Goal: Task Accomplishment & Management: Use online tool/utility

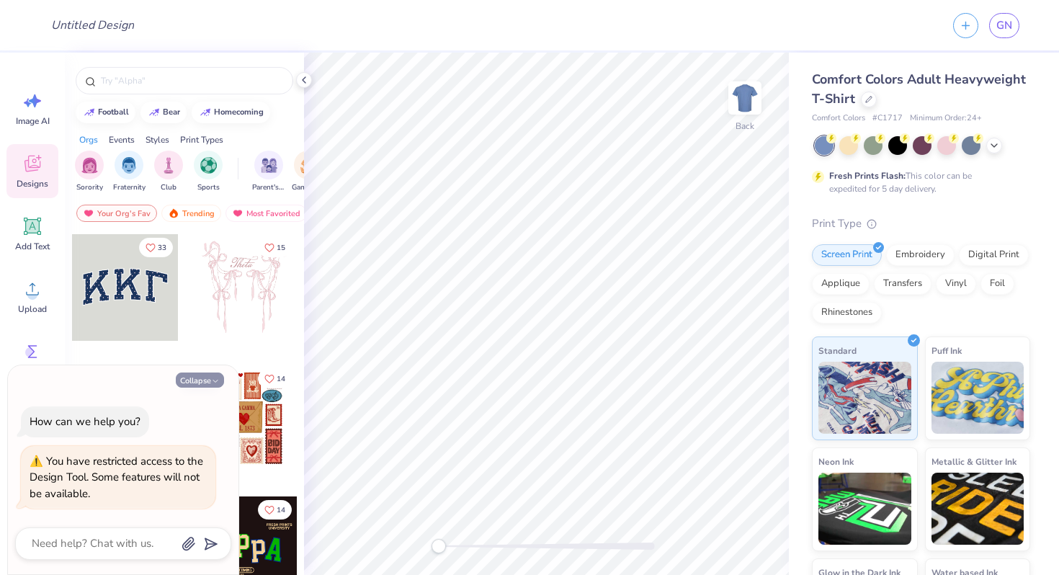
click at [197, 380] on button "Collapse" at bounding box center [200, 379] width 48 height 15
type textarea "x"
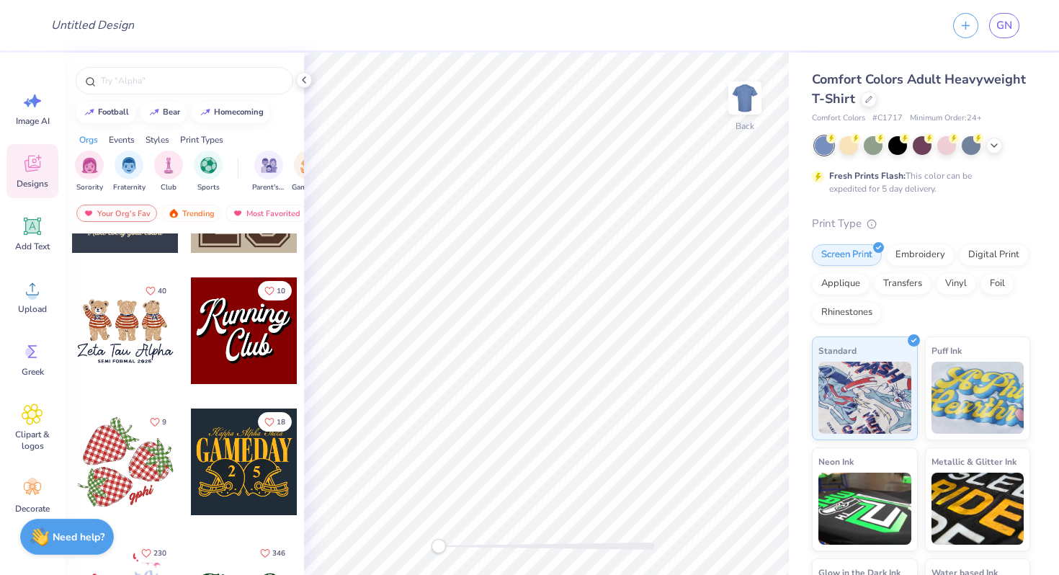
scroll to position [1402, 0]
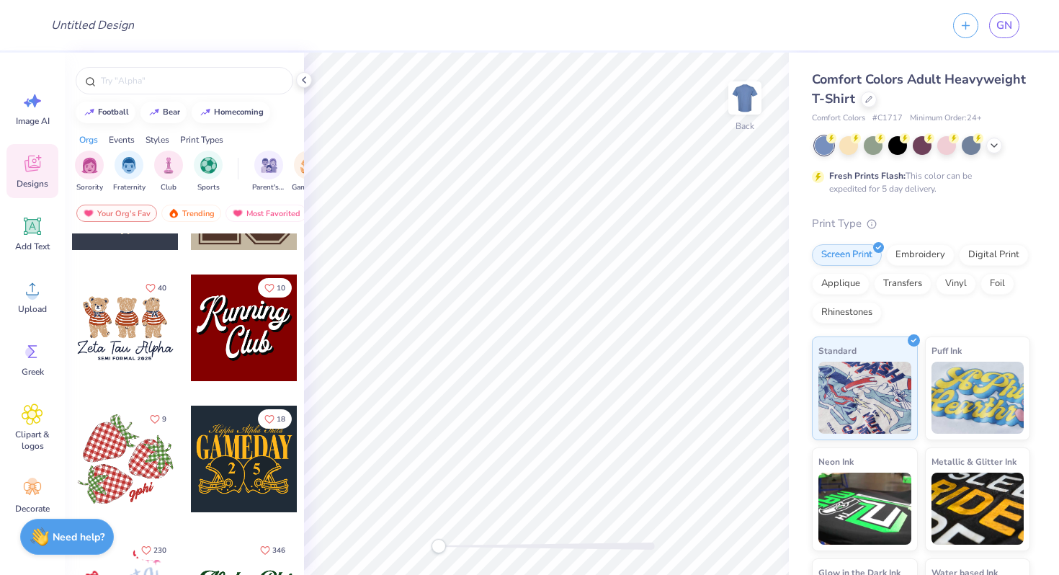
click at [255, 465] on div at bounding box center [244, 459] width 107 height 107
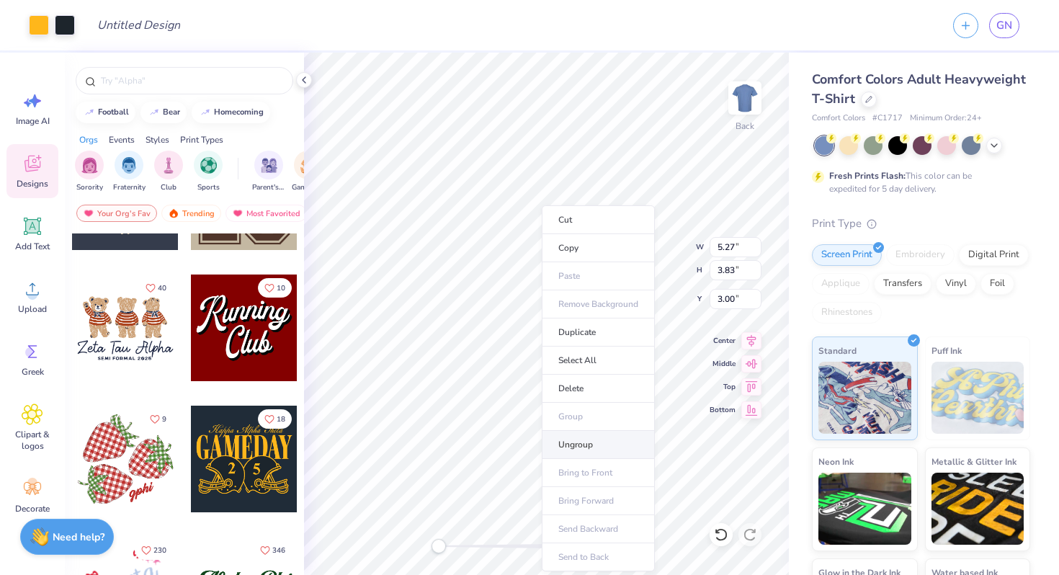
click at [591, 450] on li "Ungroup" at bounding box center [598, 445] width 113 height 28
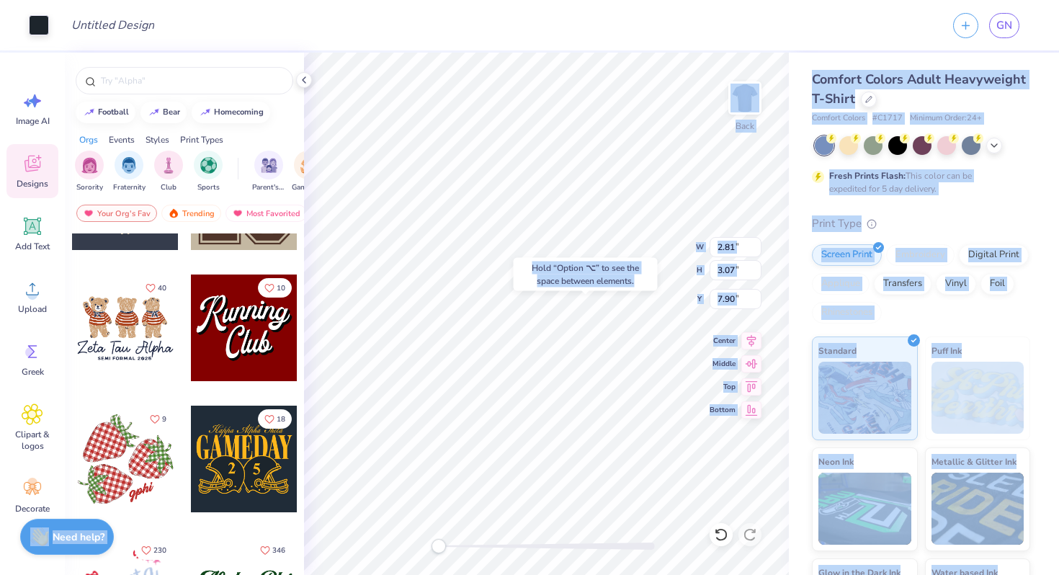
click at [526, 328] on body "Art colors Design Title GN Image AI Designs Add Text Upload Greek Clipart & log…" at bounding box center [529, 287] width 1059 height 575
click at [509, 292] on div "Hold “Option ⌥” to see the space between elements." at bounding box center [585, 275] width 153 height 42
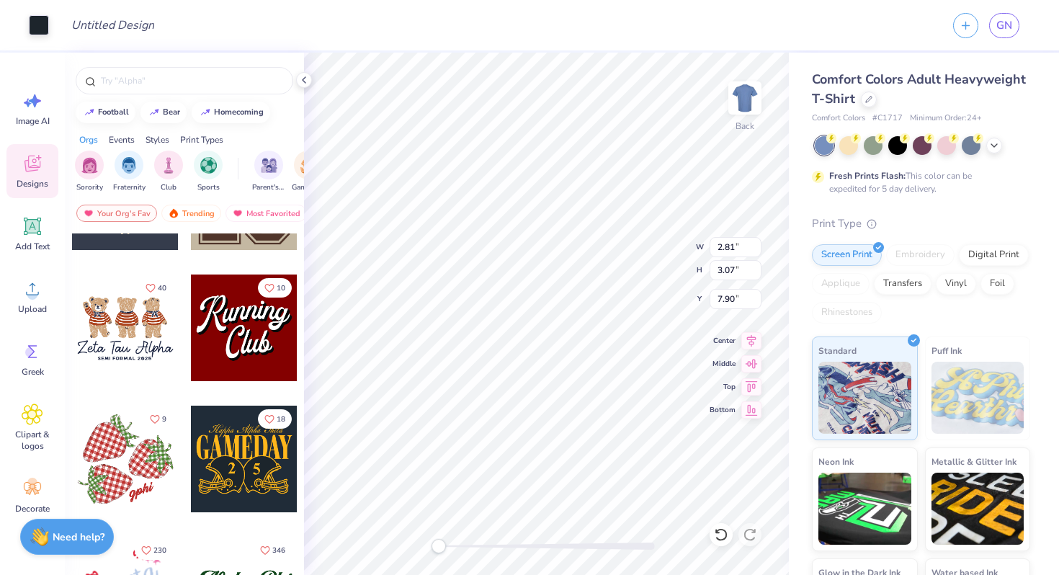
type input "3.44"
type input "2.36"
type input "8.59"
type input "3.87"
type input "3.20"
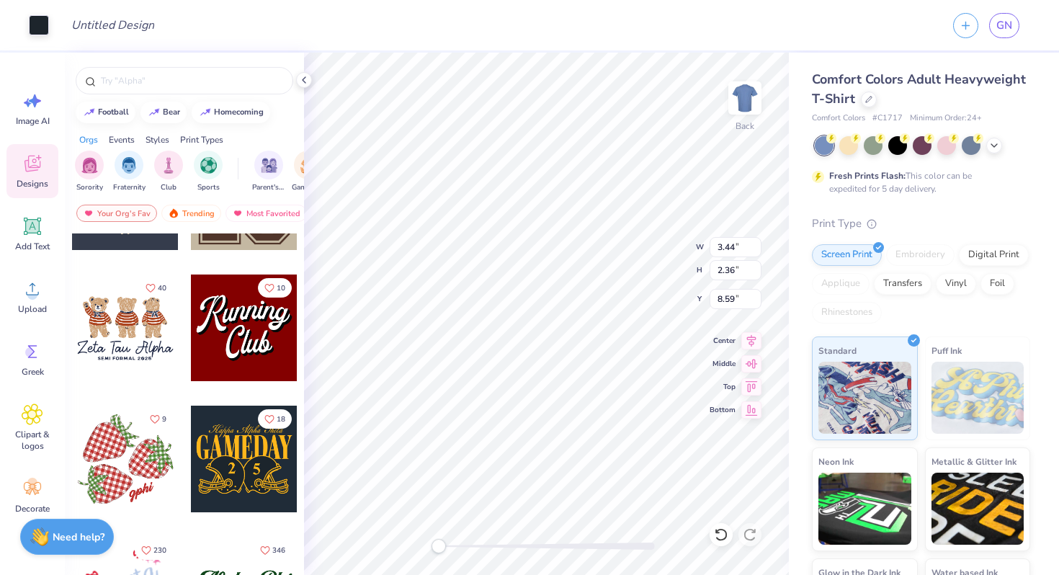
type input "7.83"
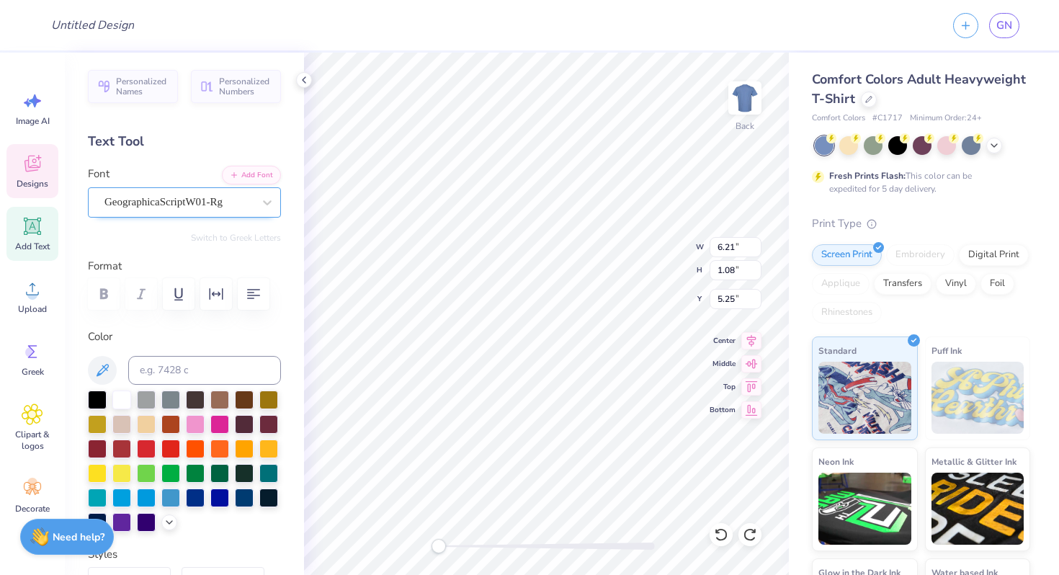
click at [179, 196] on div "GeographicaScriptW01-Rg" at bounding box center [178, 202] width 151 height 22
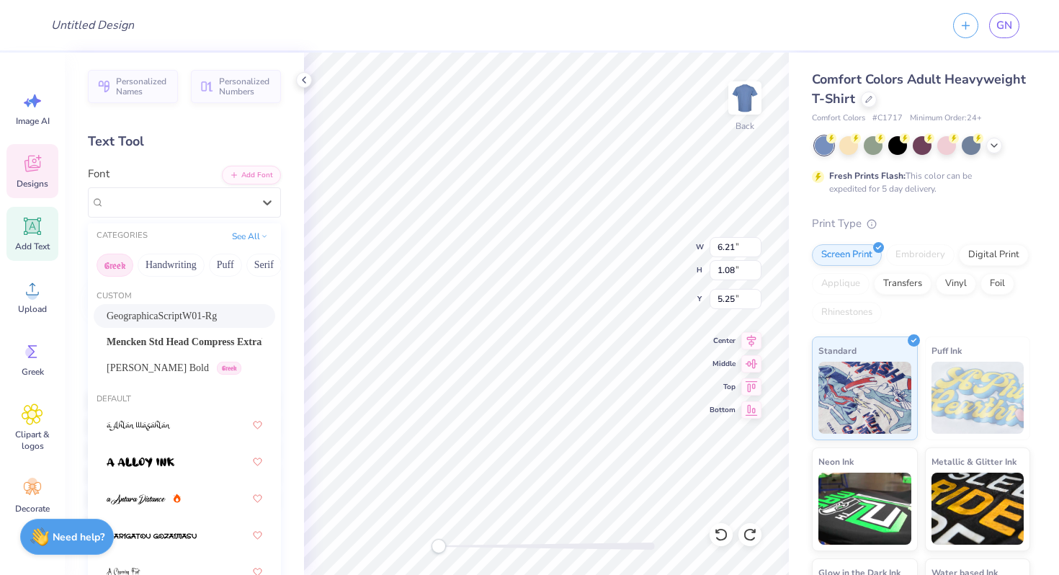
click at [120, 267] on button "Greek" at bounding box center [115, 265] width 37 height 23
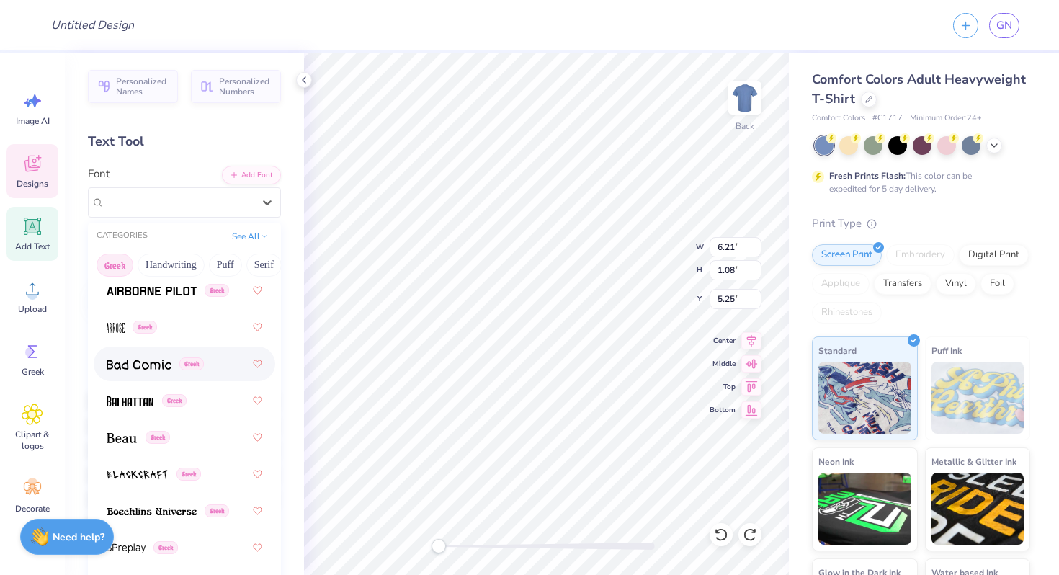
scroll to position [308, 0]
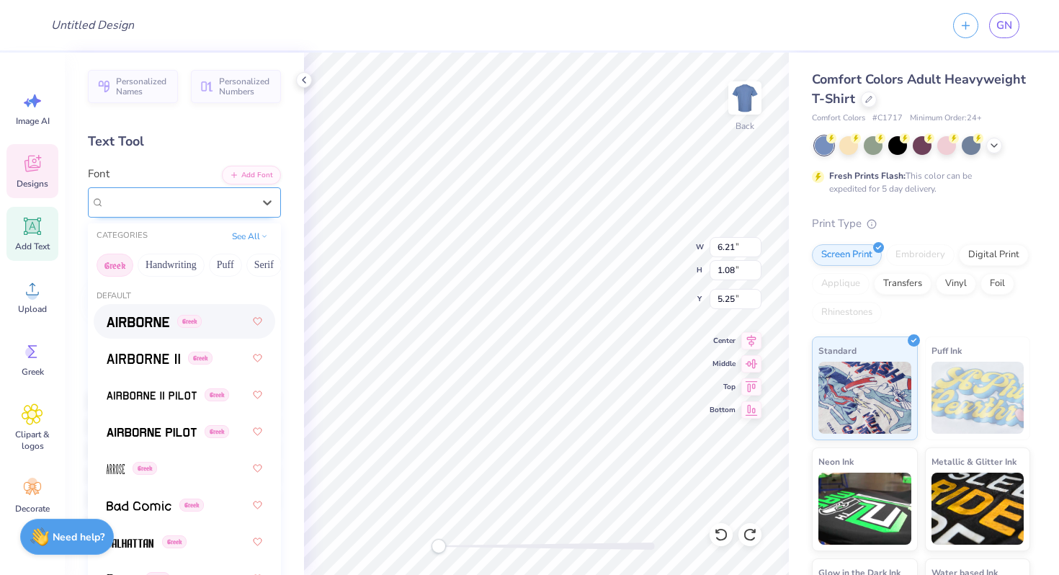
click at [165, 196] on span "GeographicaScriptW01-Rg" at bounding box center [163, 202] width 118 height 17
click at [117, 261] on button "Greek" at bounding box center [115, 265] width 37 height 23
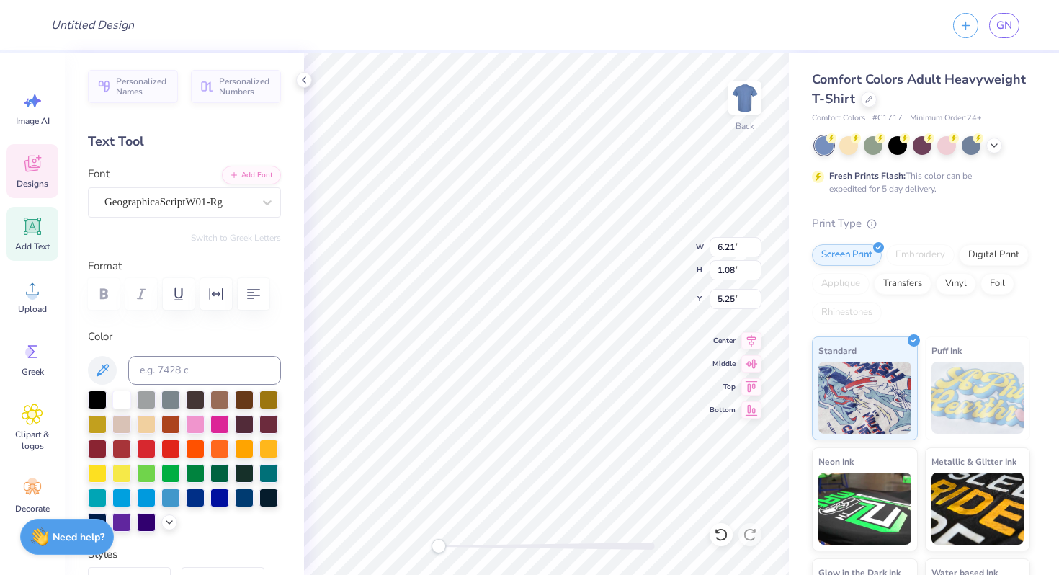
scroll to position [0, 3]
type textarea "Kappa Alphamhmja"
click at [32, 365] on div "Greek" at bounding box center [32, 359] width 52 height 54
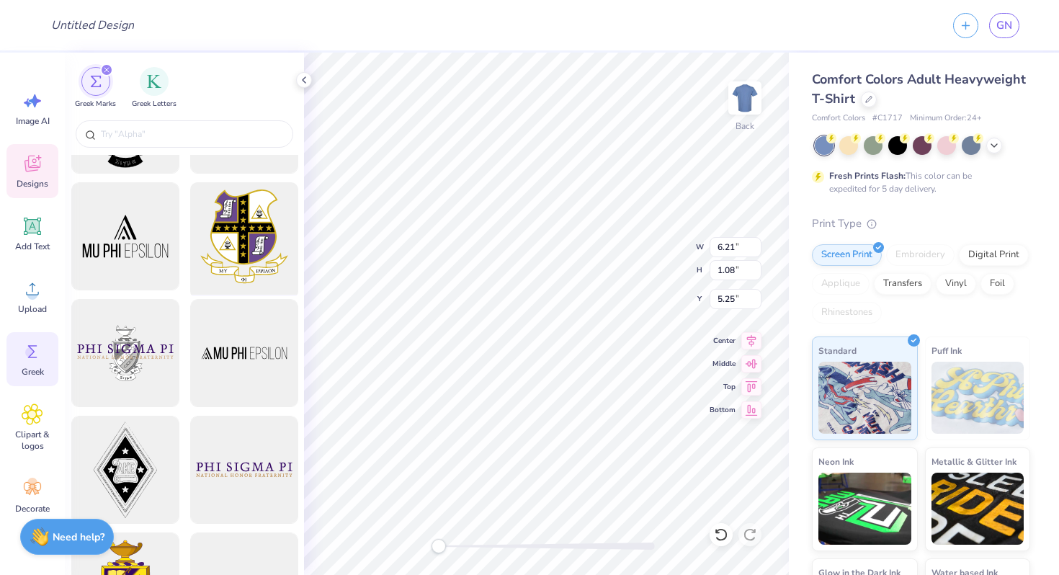
scroll to position [0, 0]
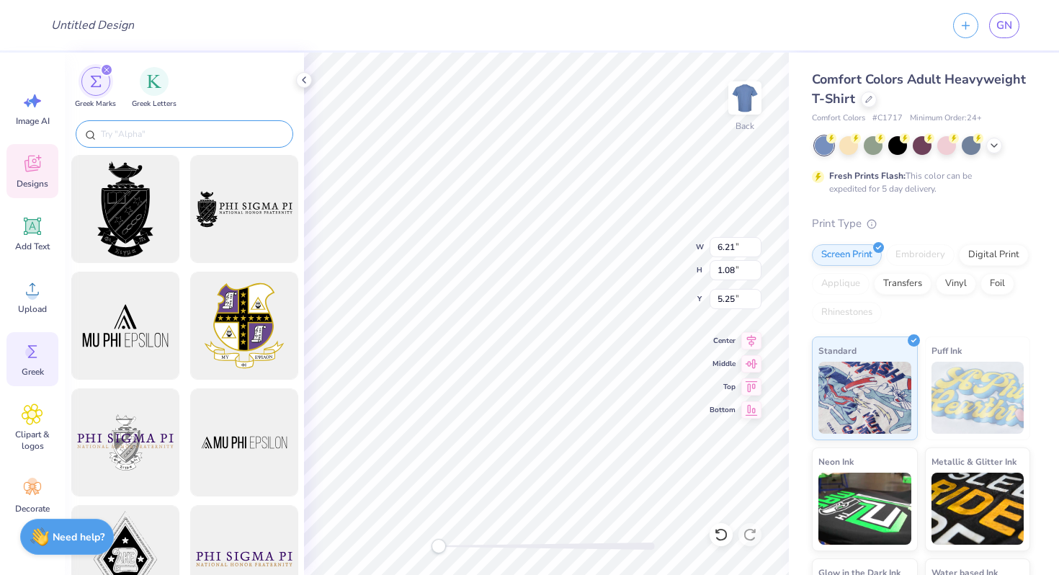
click at [197, 122] on div at bounding box center [185, 133] width 218 height 27
click at [149, 86] on img "filter for Greek Letters" at bounding box center [154, 80] width 14 height 14
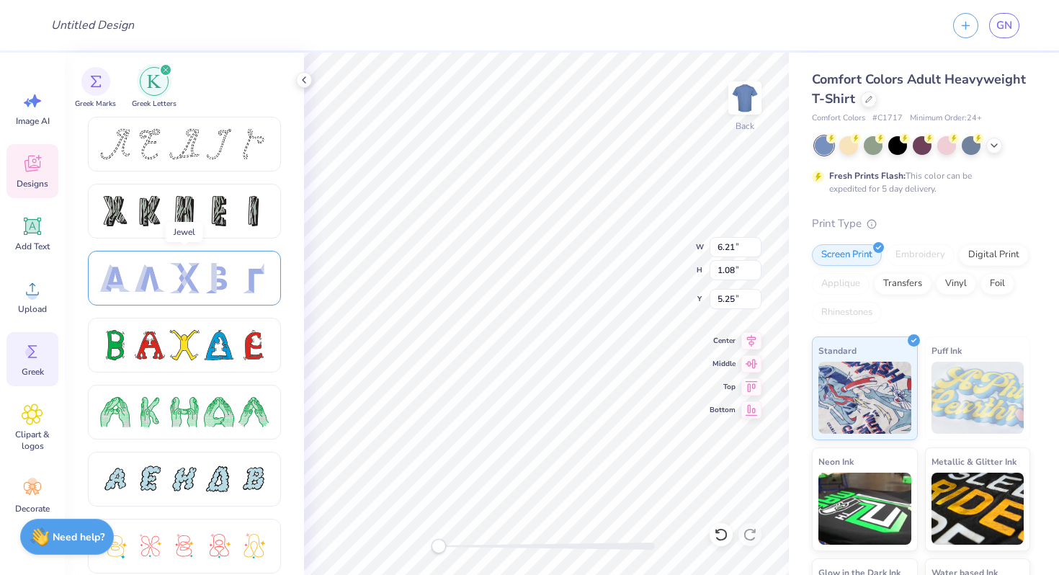
click at [174, 294] on div at bounding box center [184, 278] width 193 height 55
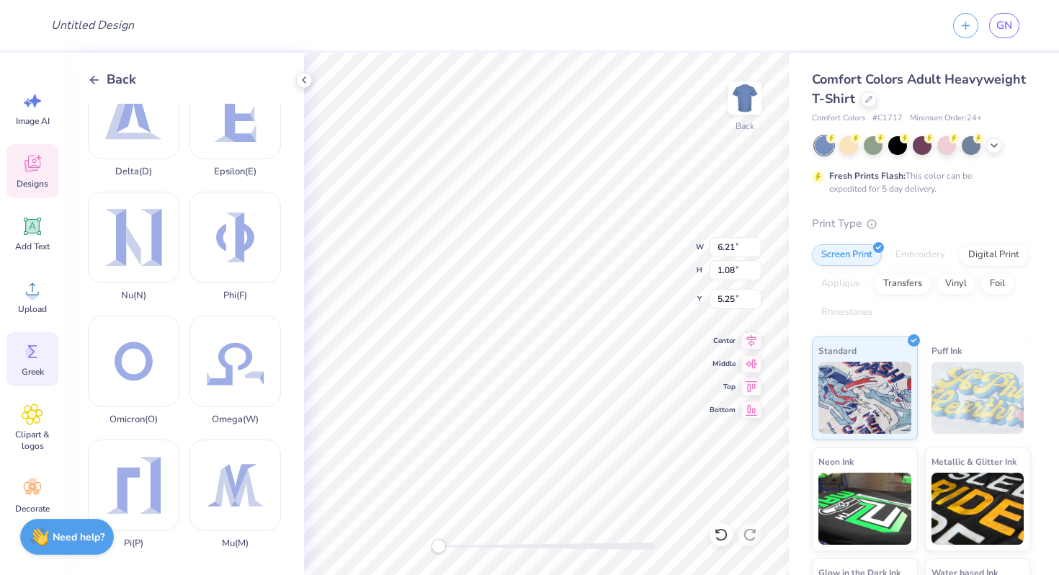
scroll to position [552, 0]
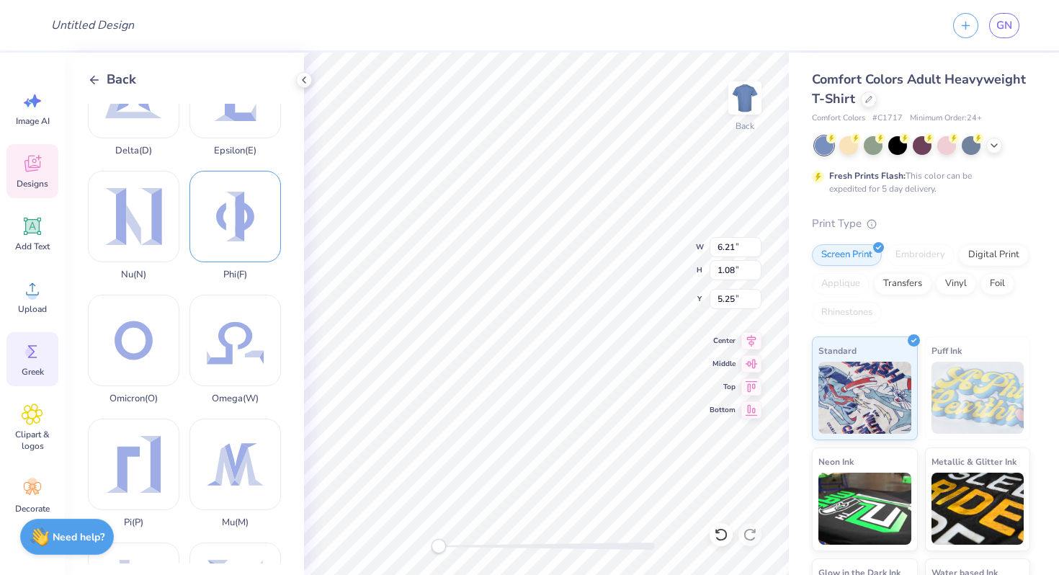
click at [250, 202] on div "Phi ( F )" at bounding box center [234, 225] width 91 height 109
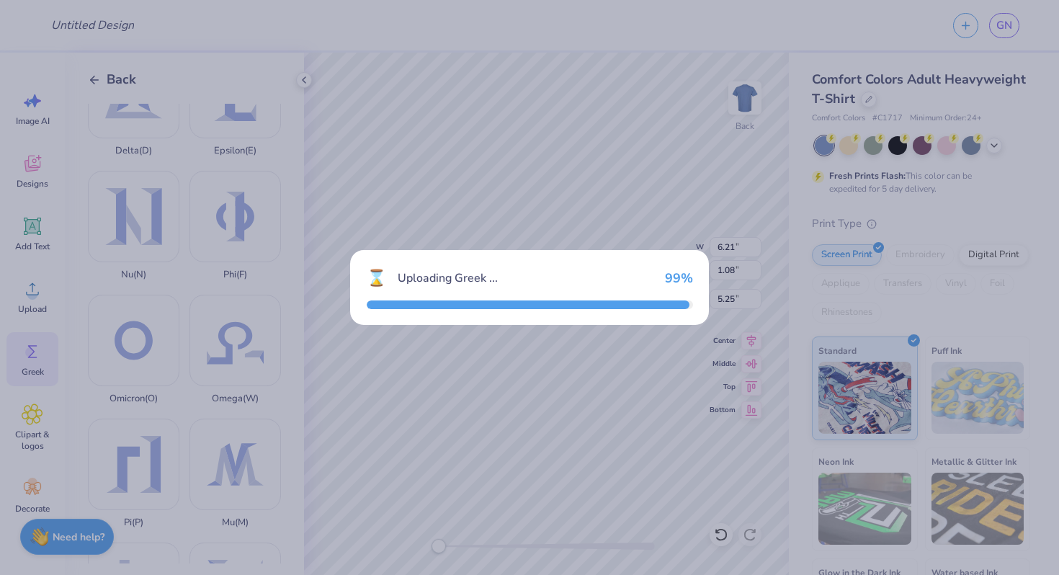
type input "4.21"
type input "3.68"
type input "10.66"
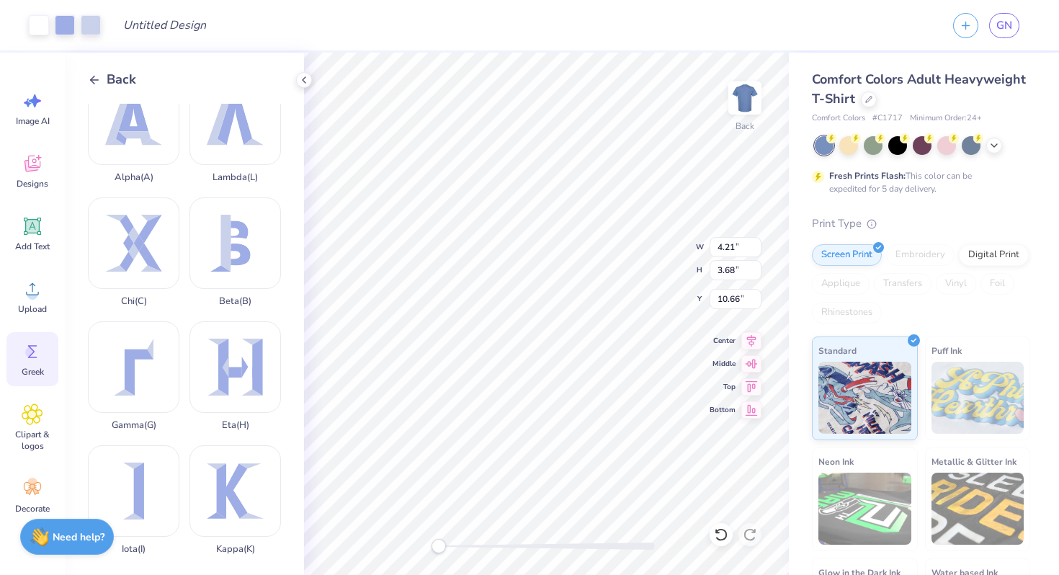
scroll to position [0, 0]
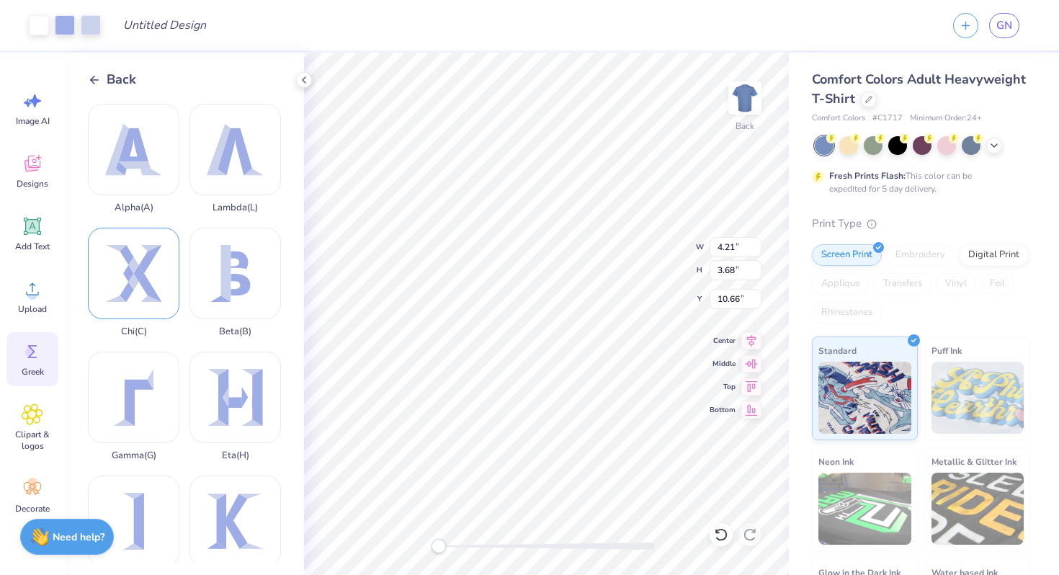
click at [153, 272] on div "Chi ( C )" at bounding box center [133, 282] width 91 height 109
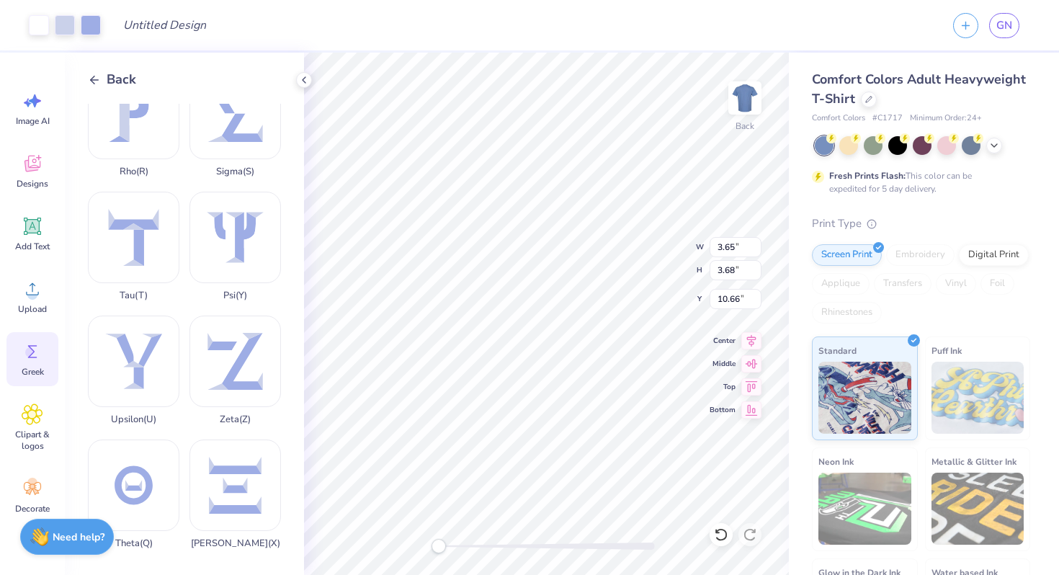
scroll to position [1030, 0]
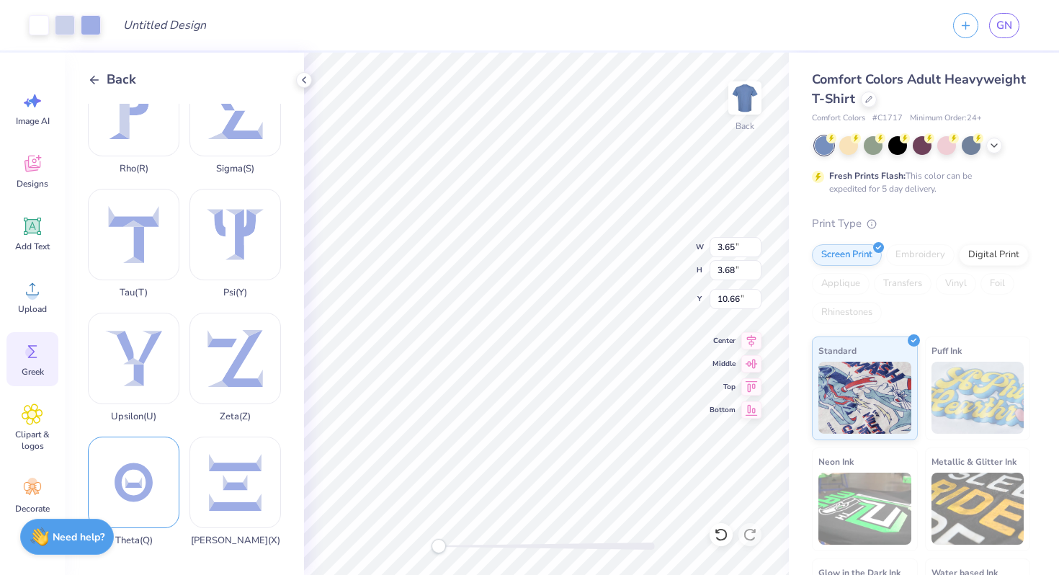
click at [133, 488] on div "Theta ( Q )" at bounding box center [133, 491] width 91 height 109
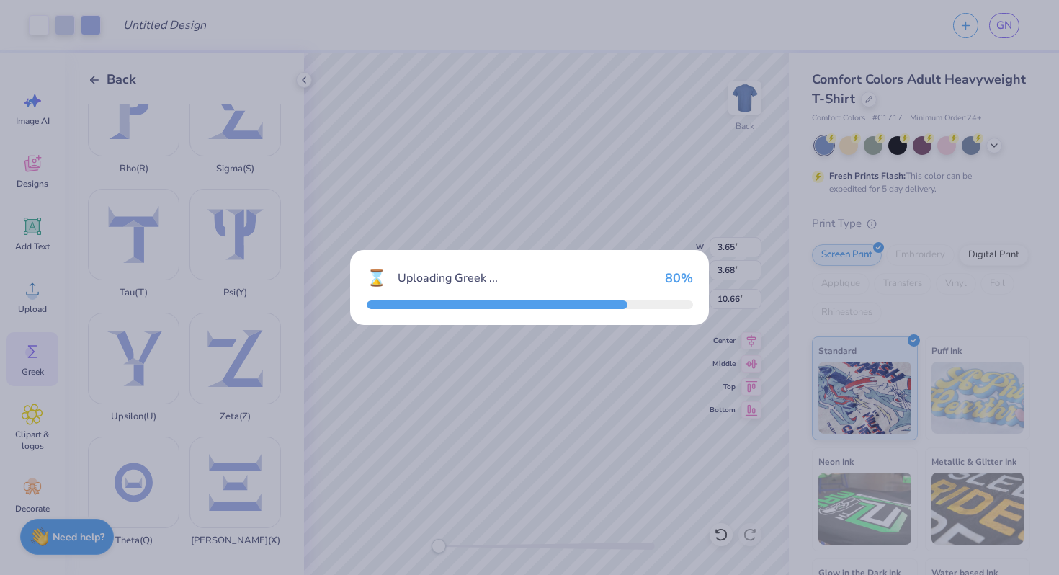
type input "4.10"
type input "3.86"
type input "10.57"
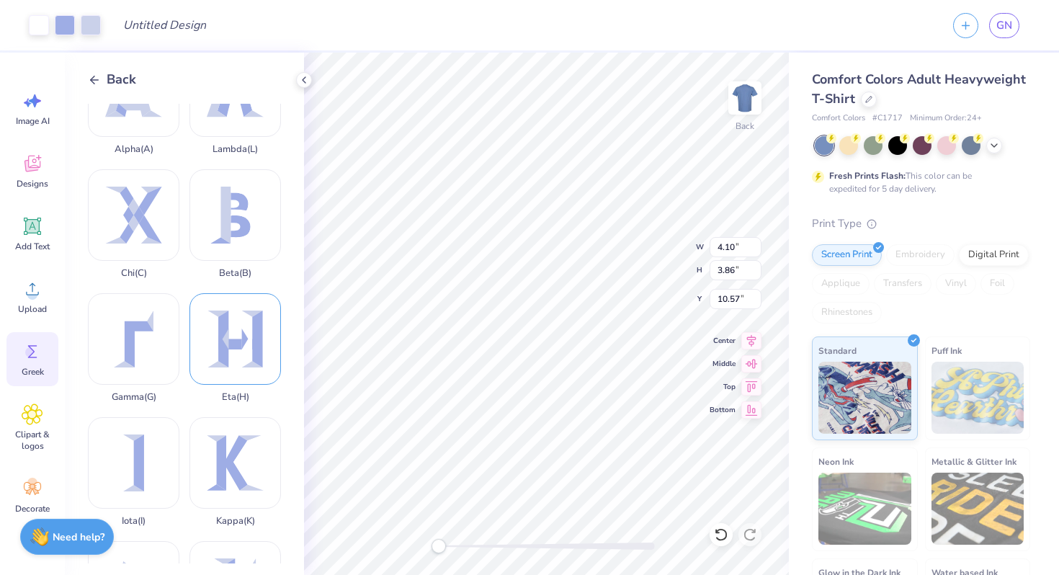
scroll to position [0, 0]
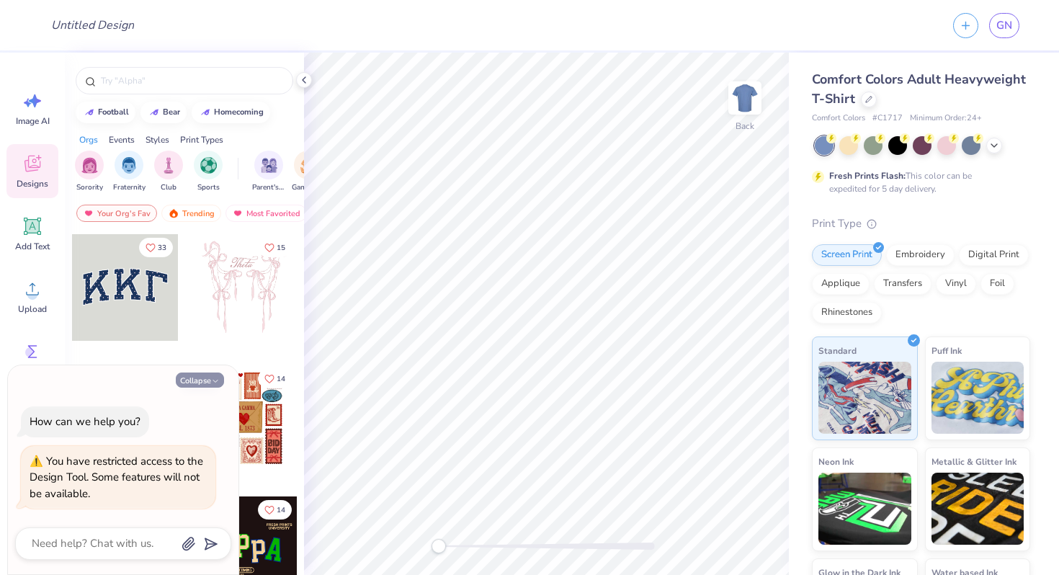
click at [199, 383] on button "Collapse" at bounding box center [200, 379] width 48 height 15
type textarea "x"
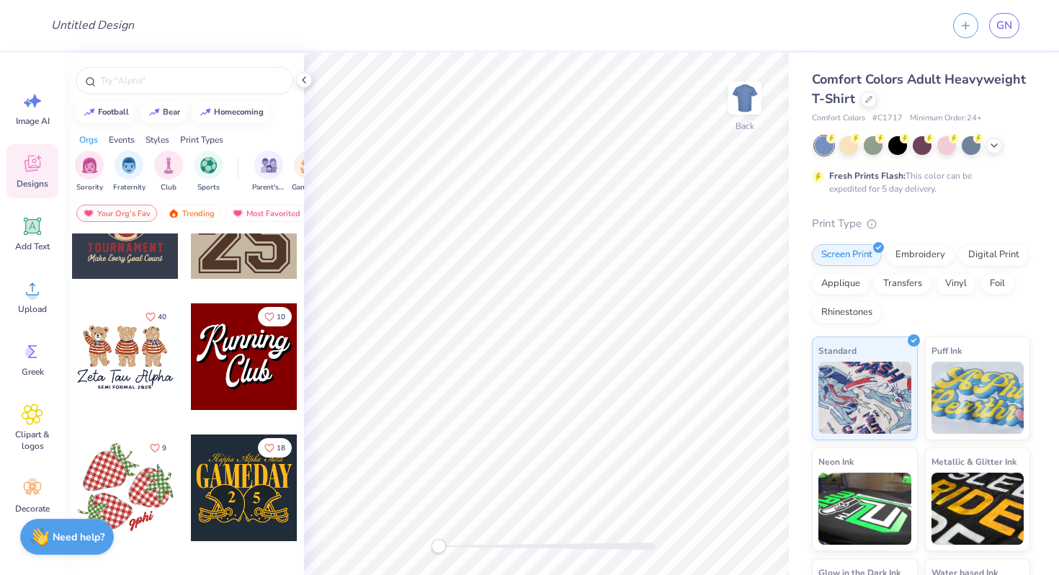
scroll to position [1374, 0]
click at [233, 375] on div at bounding box center [244, 356] width 107 height 107
click at [259, 343] on div at bounding box center [244, 356] width 107 height 107
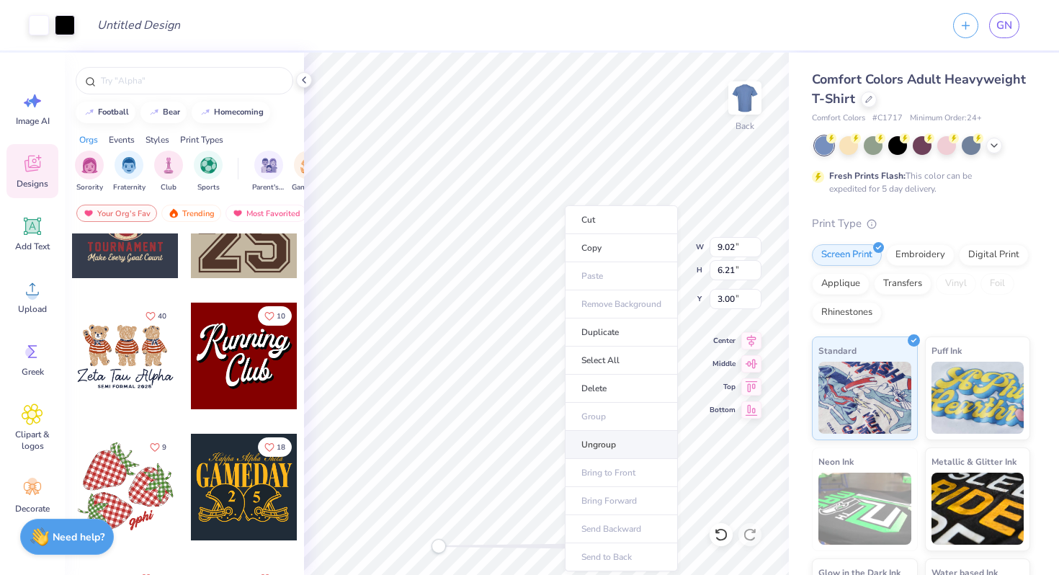
click at [584, 444] on li "Ungroup" at bounding box center [621, 445] width 113 height 28
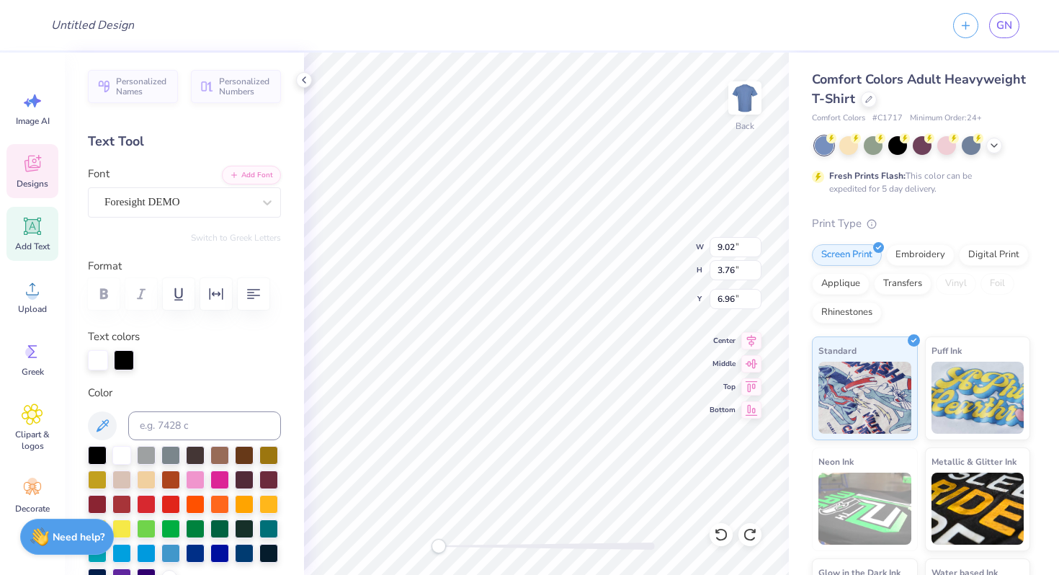
scroll to position [0, 0]
type textarea "g"
paste textarea "Bait sheni"
type textarea "Bait sheni"
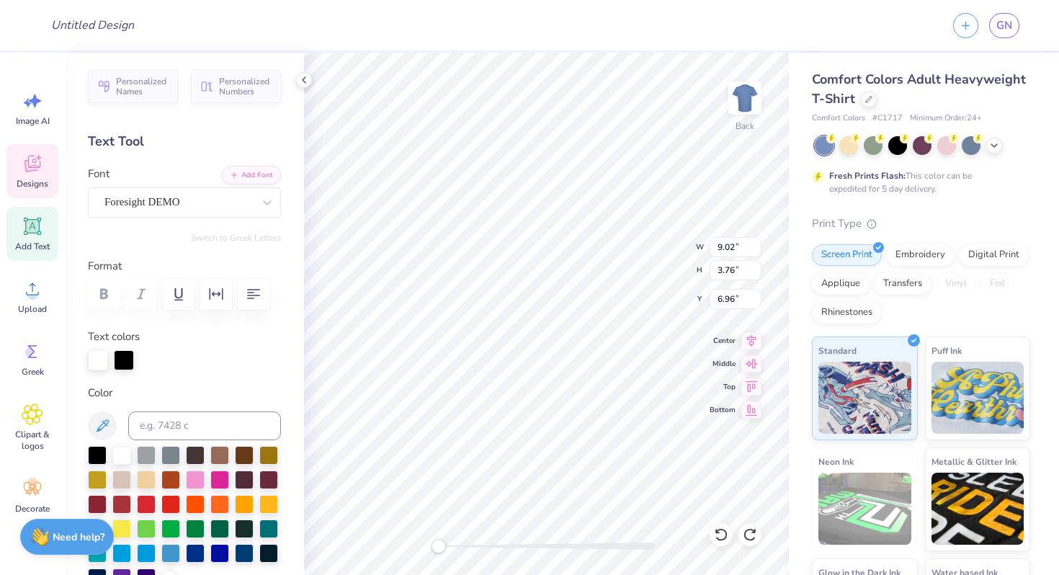
type input "4.53"
type input "3.39"
type input "9.77"
type textarea "Runing"
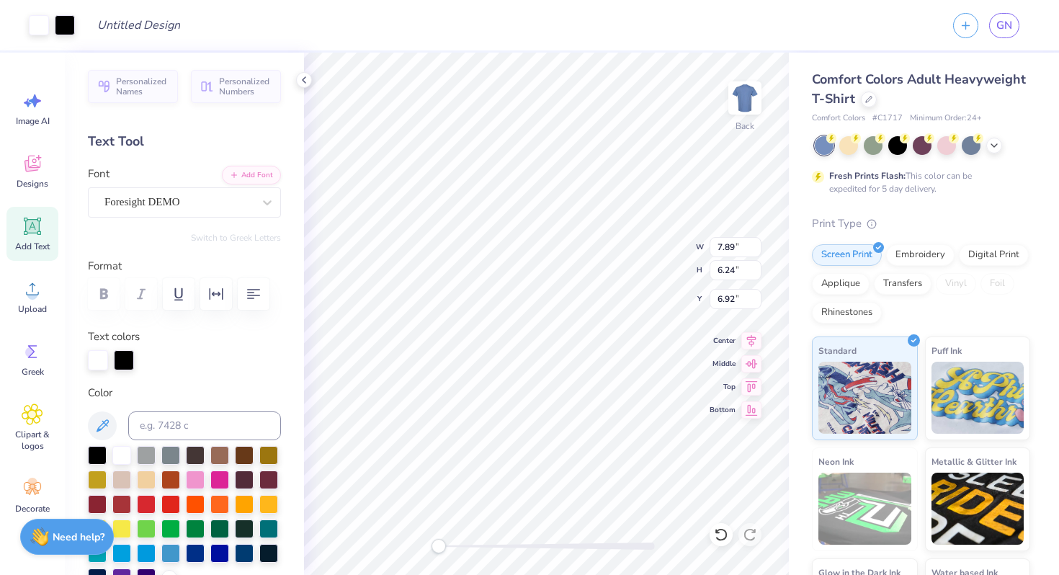
type input "7.89"
type input "6.24"
type input "6.92"
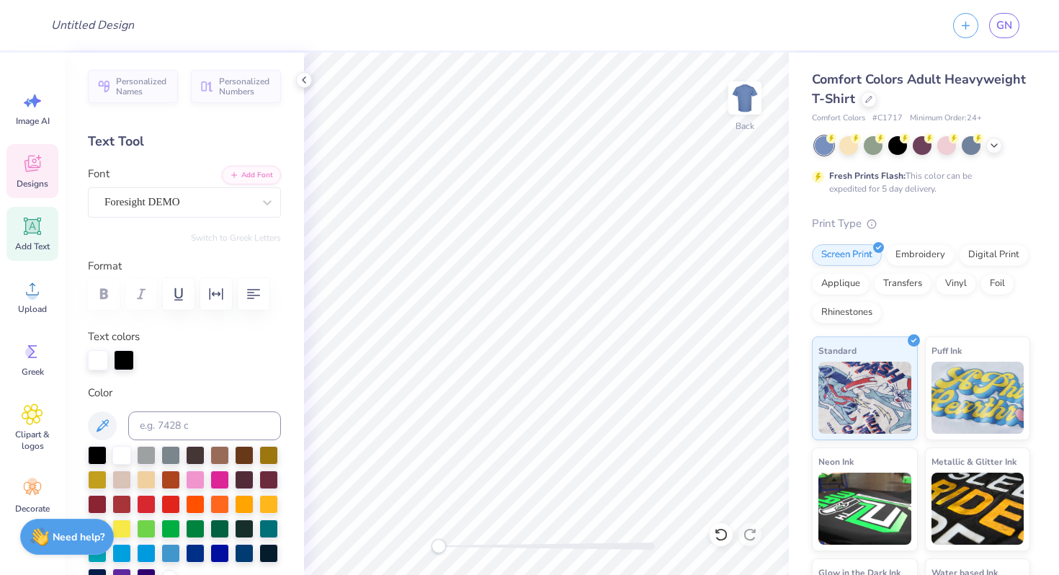
click at [31, 170] on icon at bounding box center [32, 164] width 16 height 17
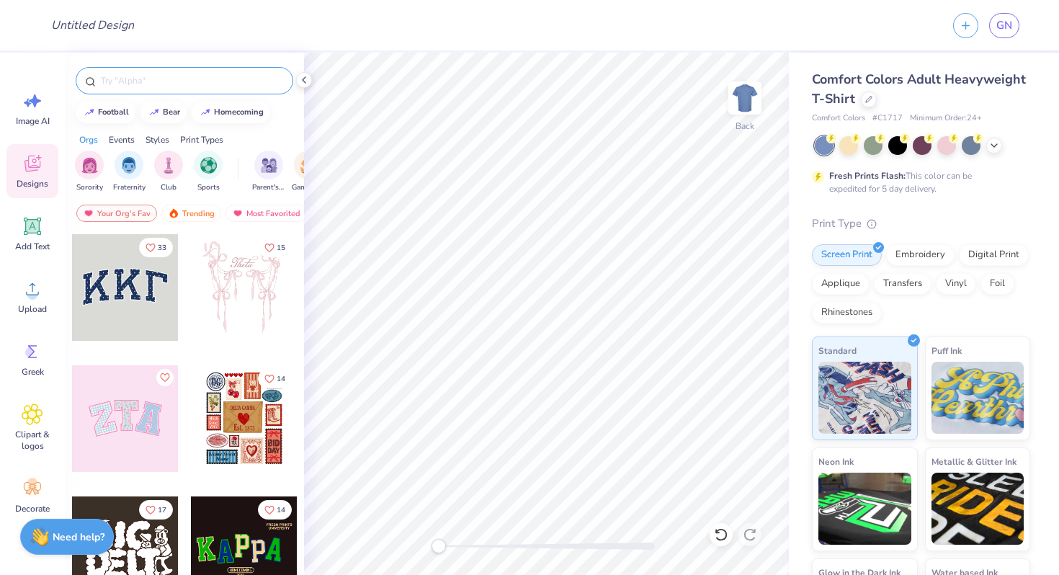
click at [146, 83] on input "text" at bounding box center [191, 80] width 184 height 14
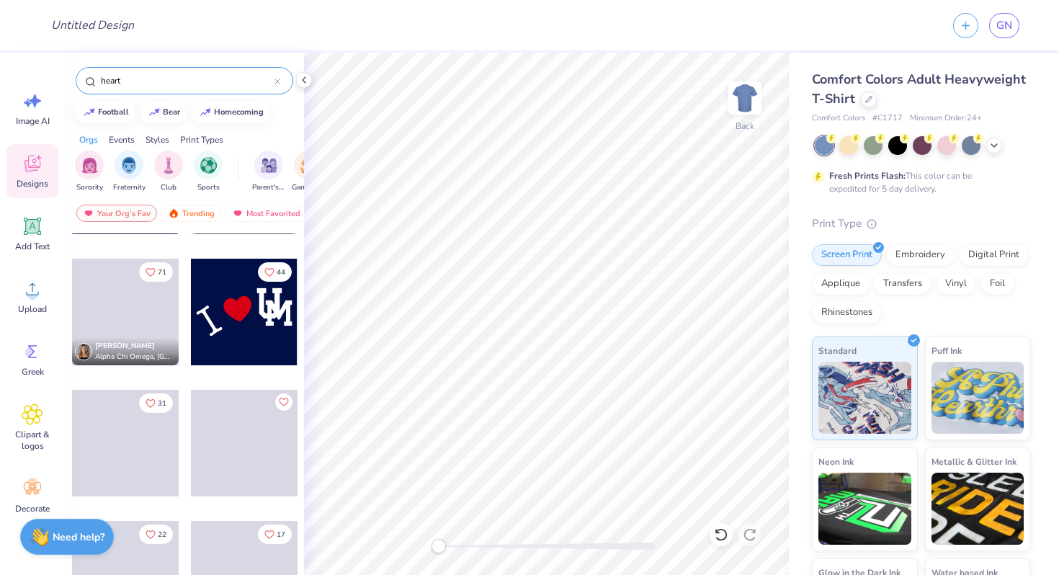
scroll to position [1141, 0]
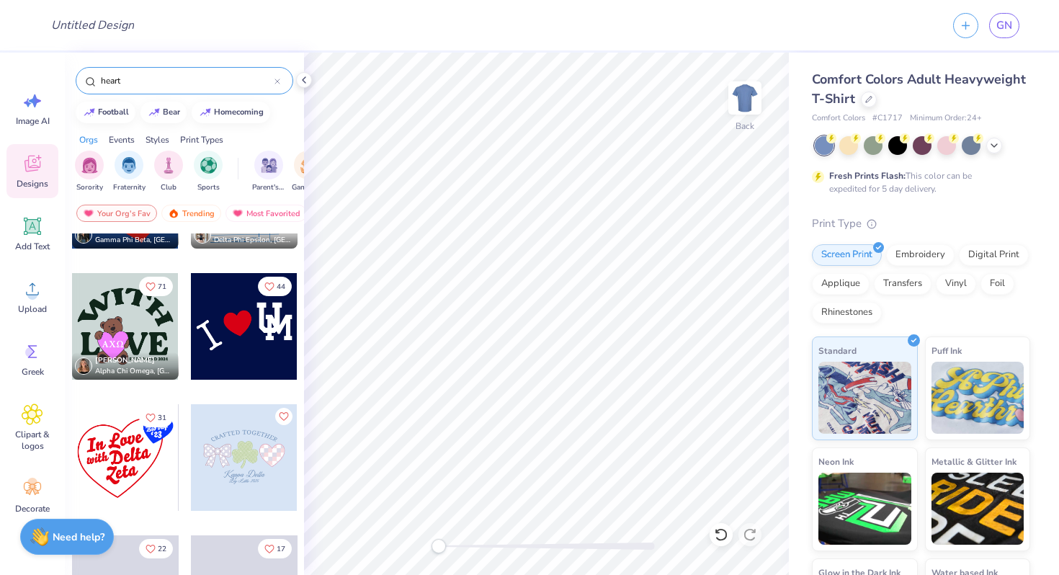
type input "heart"
click at [238, 313] on div at bounding box center [244, 326] width 107 height 107
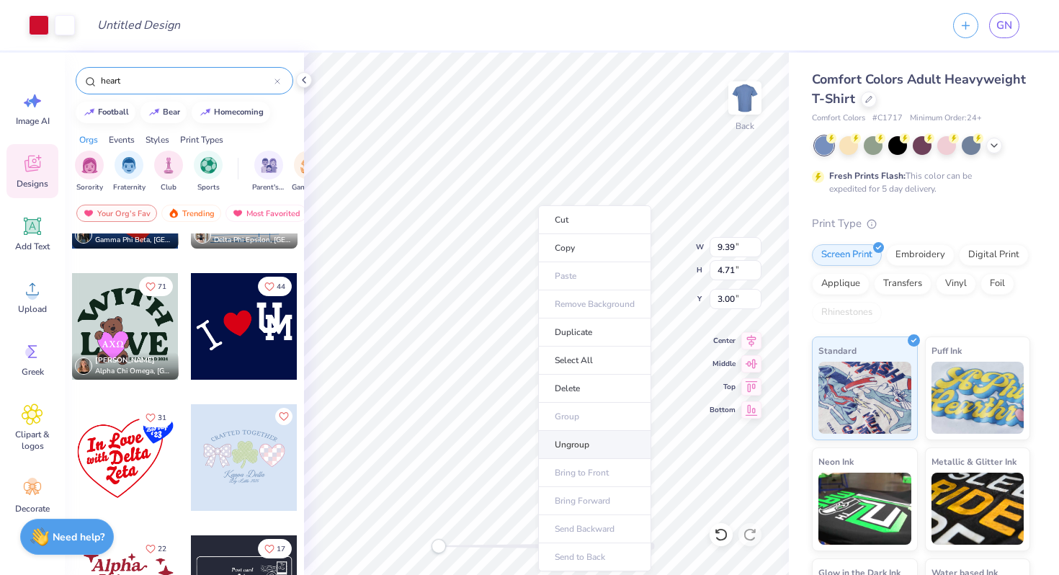
click at [588, 443] on li "Ungroup" at bounding box center [594, 445] width 113 height 28
click at [35, 25] on div at bounding box center [39, 24] width 20 height 20
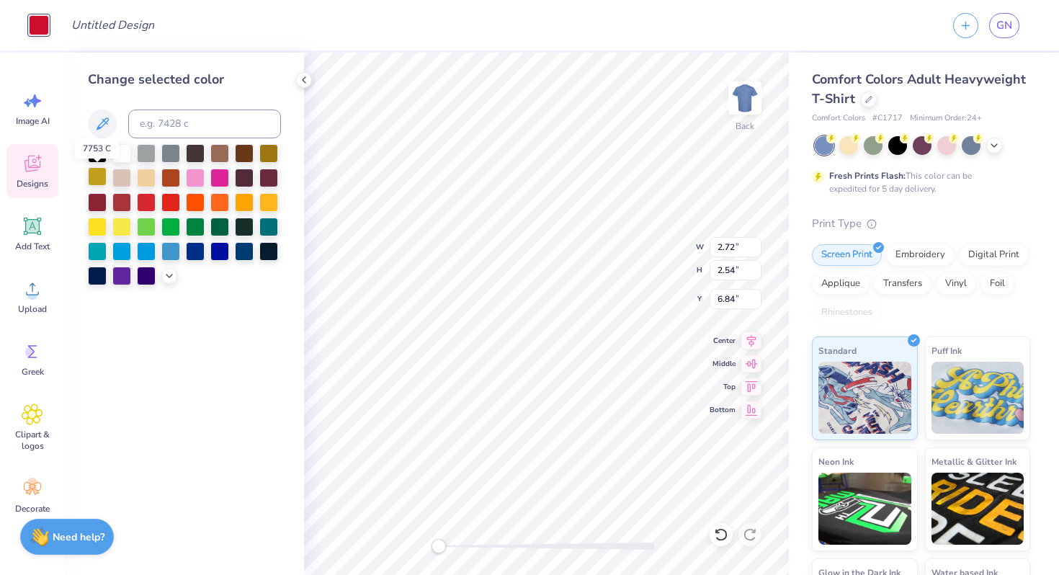
click at [91, 175] on div at bounding box center [97, 176] width 19 height 19
click at [98, 179] on div at bounding box center [97, 176] width 19 height 19
click at [95, 177] on div at bounding box center [97, 176] width 19 height 19
click at [126, 179] on div at bounding box center [121, 176] width 19 height 19
click at [40, 19] on div at bounding box center [39, 25] width 20 height 20
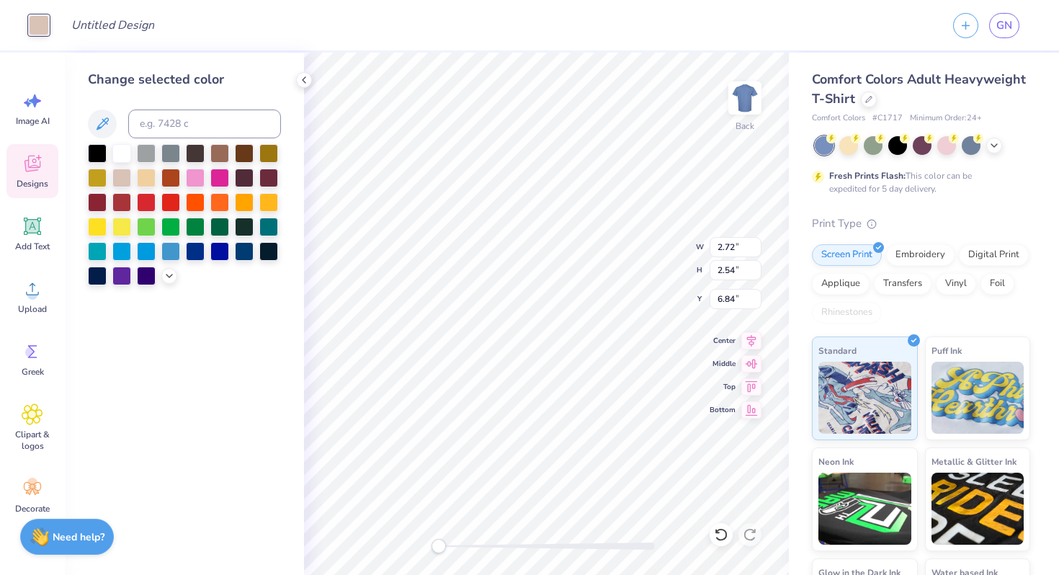
click at [170, 189] on div at bounding box center [184, 214] width 193 height 141
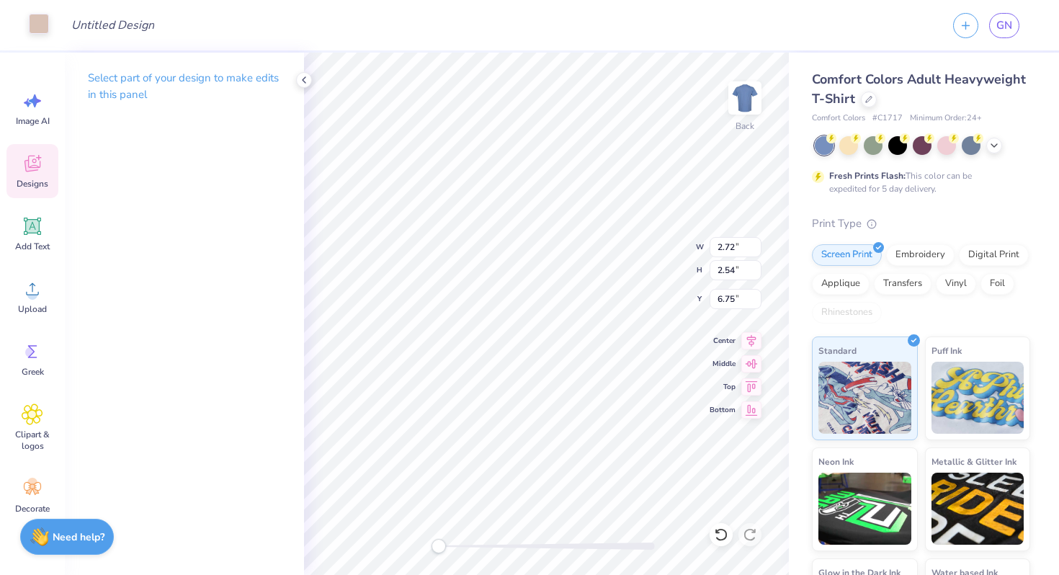
click at [35, 27] on div at bounding box center [39, 24] width 20 height 20
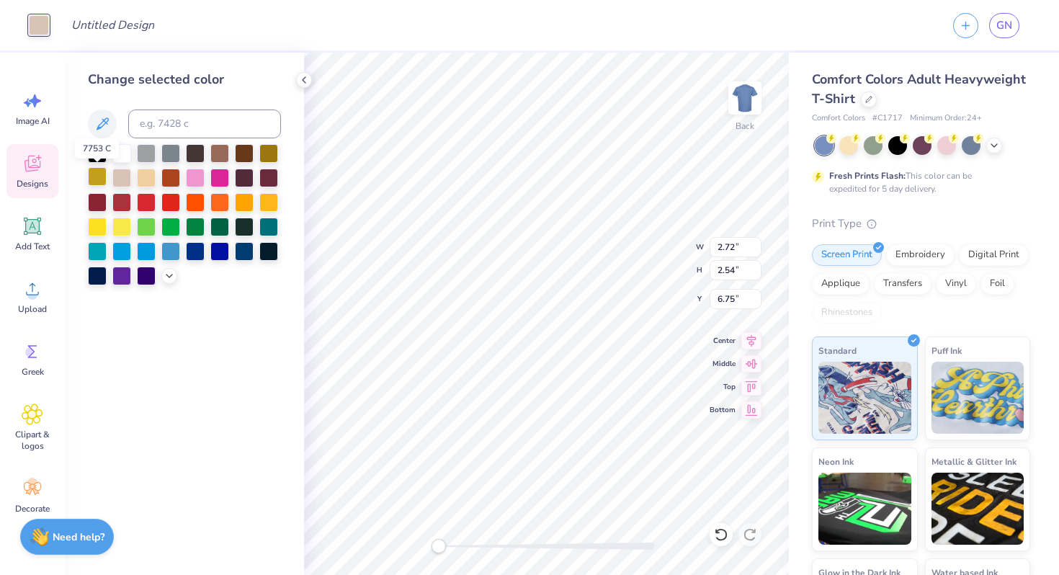
click at [101, 178] on div at bounding box center [97, 176] width 19 height 19
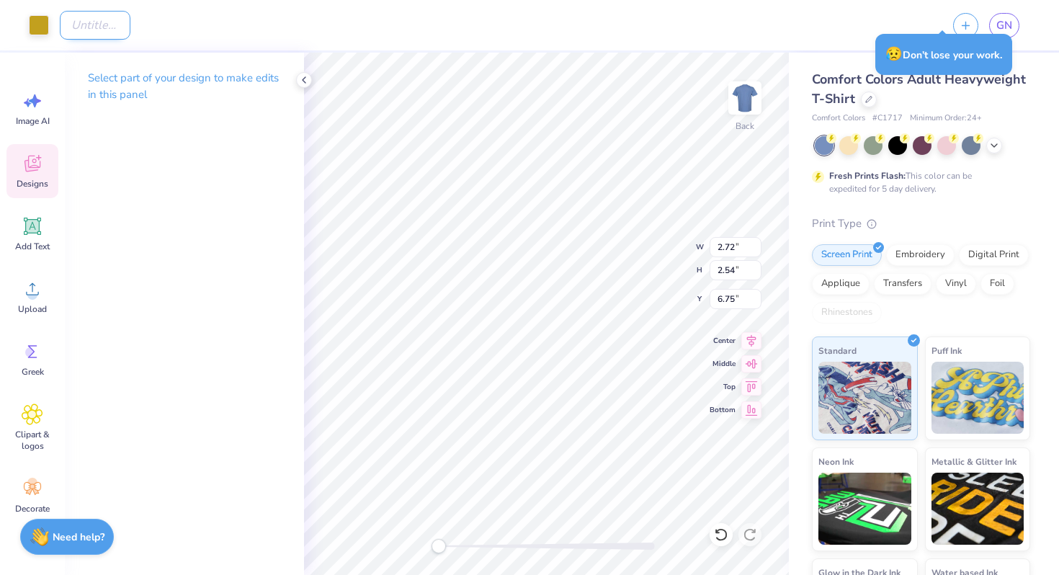
click at [115, 32] on input "Design Title" at bounding box center [95, 25] width 71 height 29
type input "Hoodie"
click at [37, 32] on div at bounding box center [39, 24] width 20 height 20
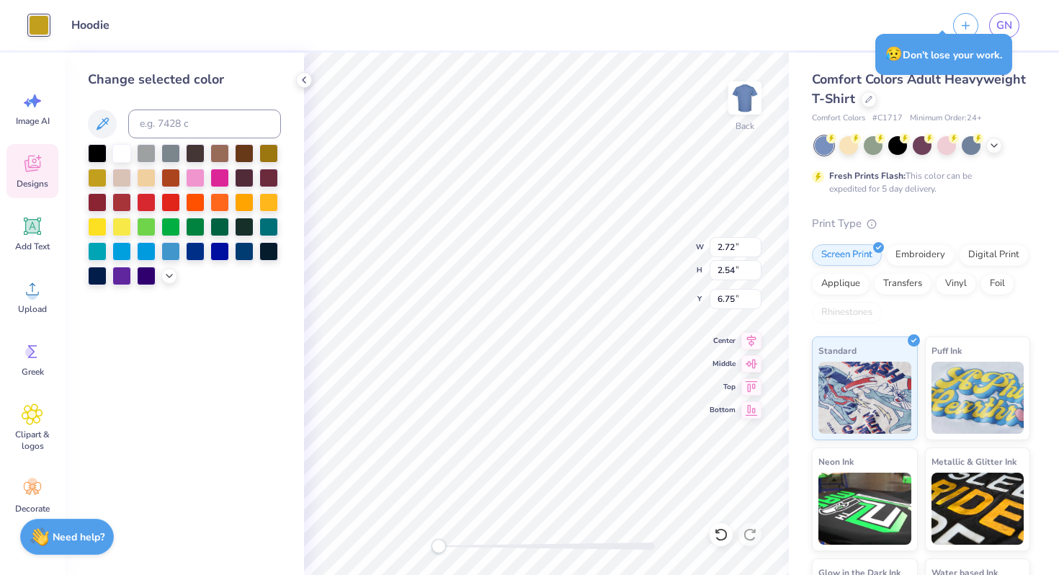
click at [163, 190] on div at bounding box center [184, 214] width 193 height 141
click at [194, 202] on div at bounding box center [195, 201] width 19 height 19
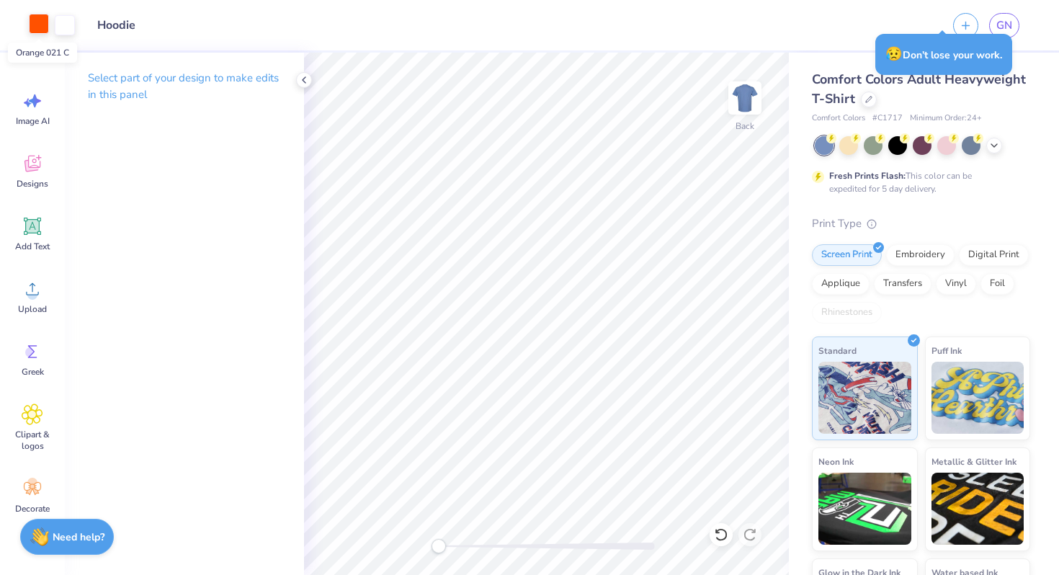
click at [45, 24] on div at bounding box center [39, 24] width 20 height 20
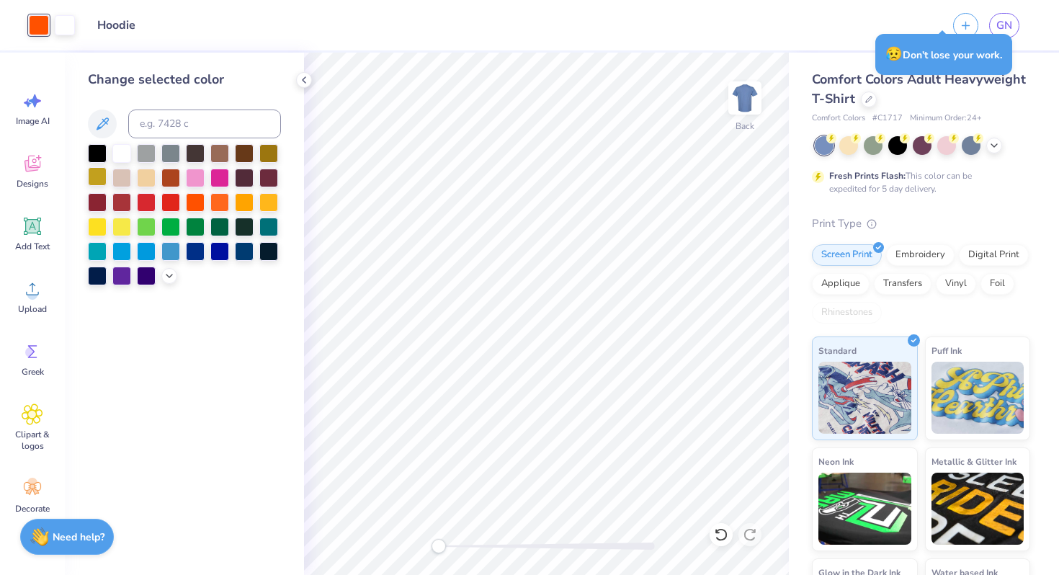
click at [97, 180] on div at bounding box center [97, 176] width 19 height 19
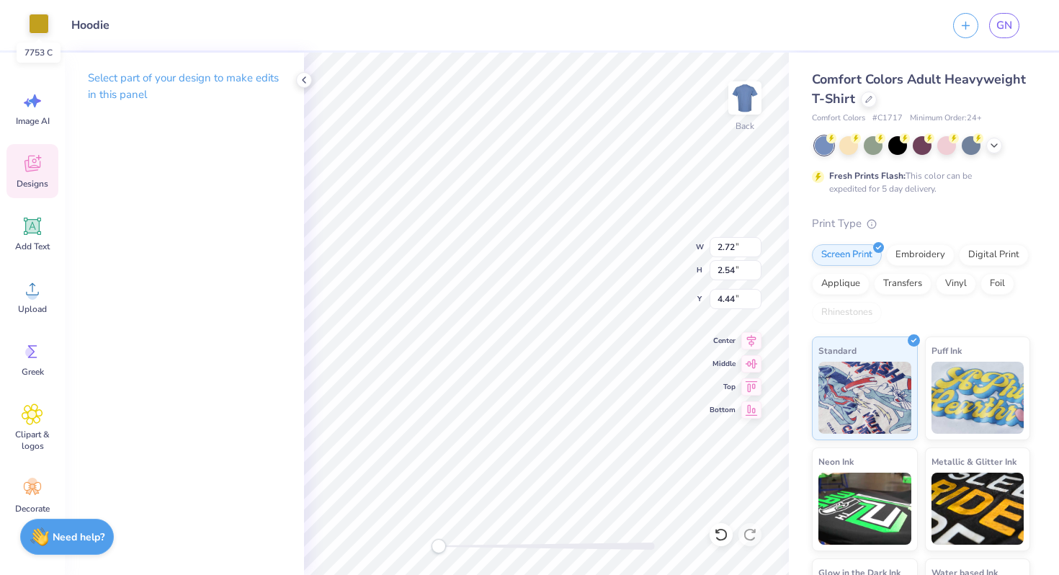
click at [34, 25] on div at bounding box center [39, 24] width 20 height 20
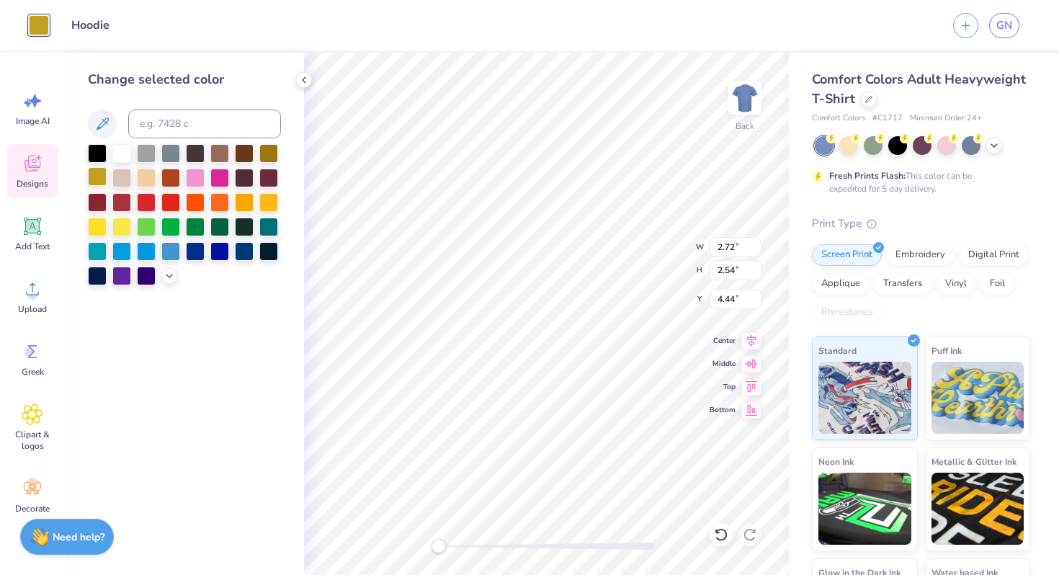
click at [99, 179] on div at bounding box center [97, 176] width 19 height 19
click at [104, 130] on icon at bounding box center [102, 123] width 17 height 17
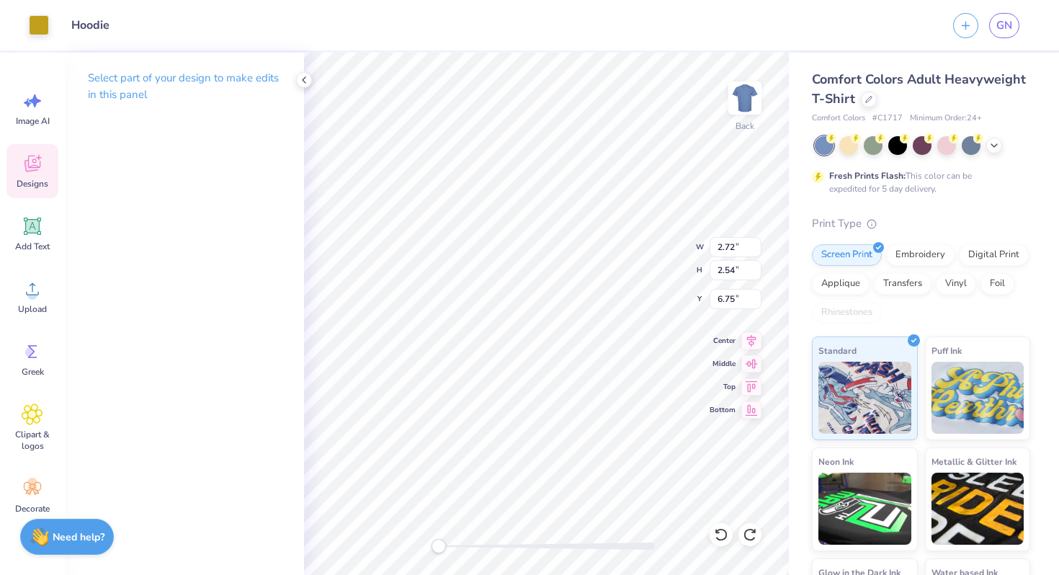
type input "6.75"
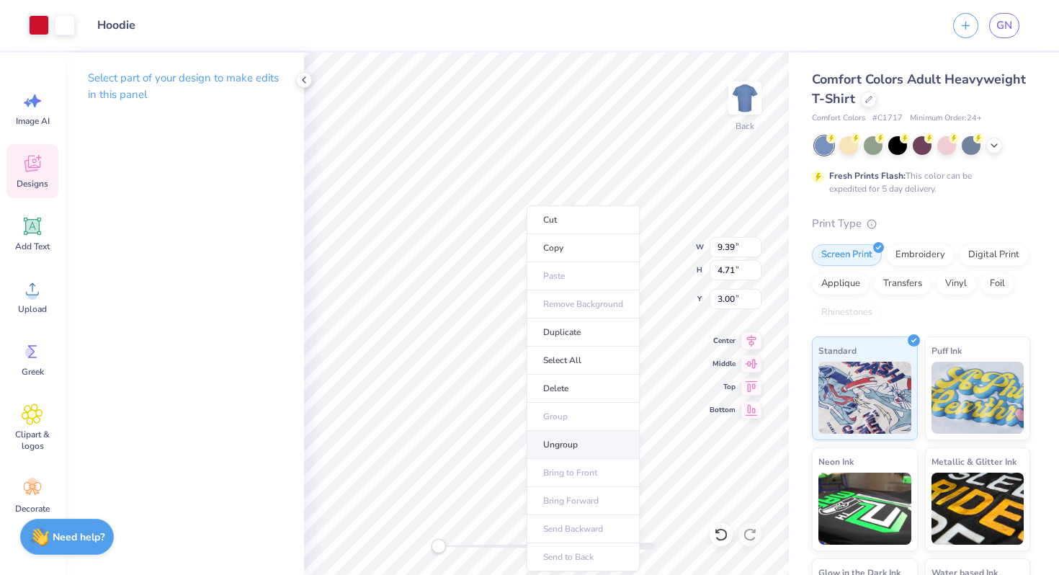
click at [570, 444] on li "Ungroup" at bounding box center [583, 445] width 113 height 28
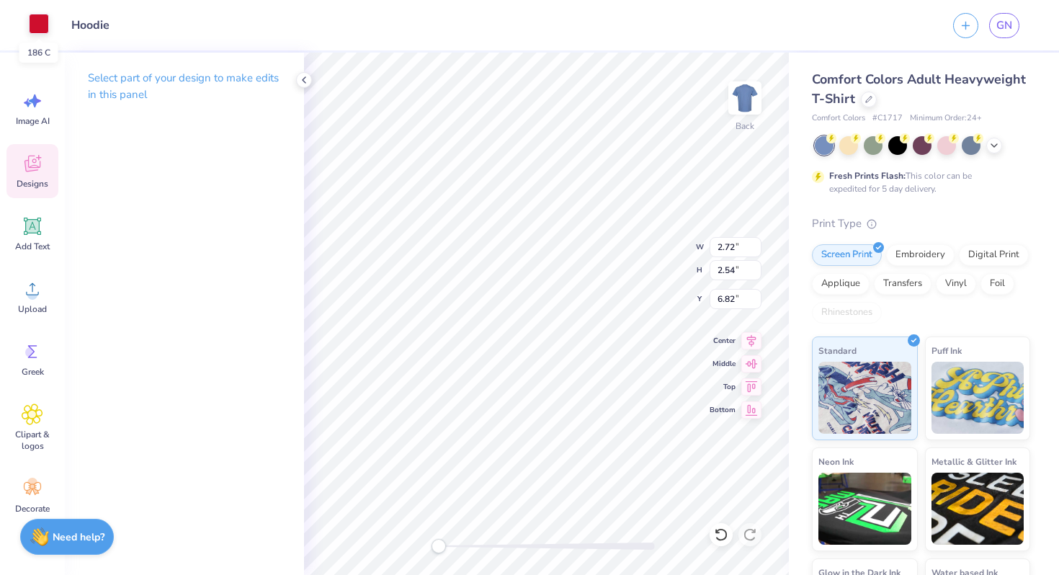
click at [40, 32] on div at bounding box center [39, 24] width 20 height 20
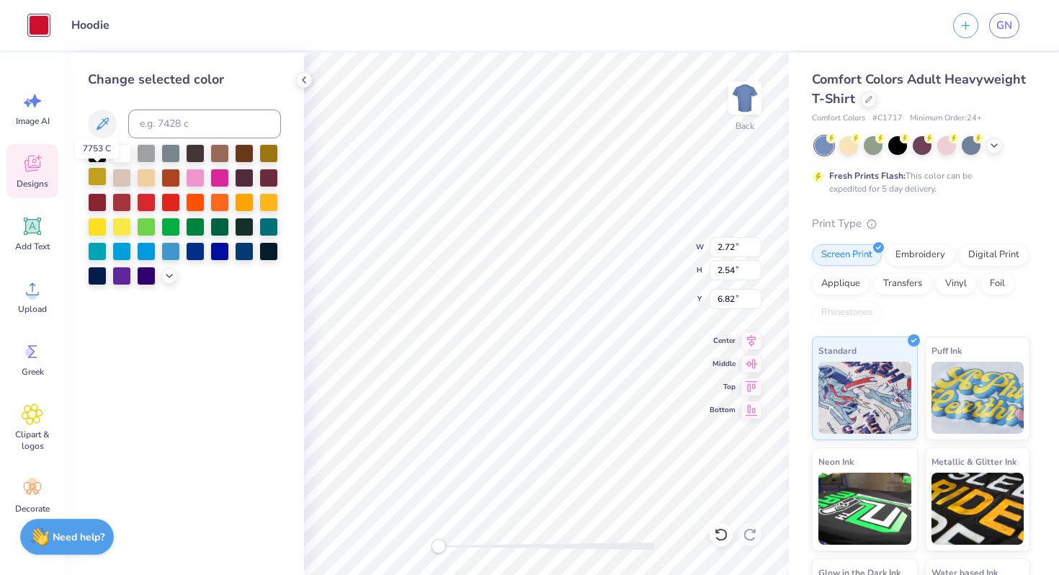
click at [97, 179] on div at bounding box center [97, 176] width 19 height 19
click at [100, 130] on icon at bounding box center [102, 123] width 17 height 17
click at [102, 182] on div at bounding box center [97, 176] width 19 height 19
click at [118, 182] on div at bounding box center [121, 176] width 19 height 19
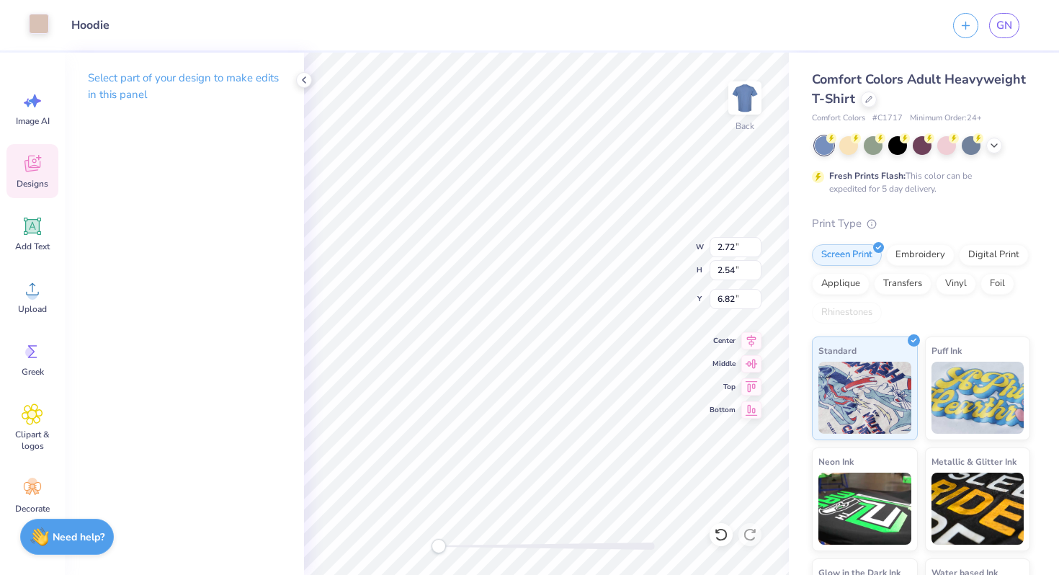
click at [43, 20] on div at bounding box center [39, 24] width 20 height 20
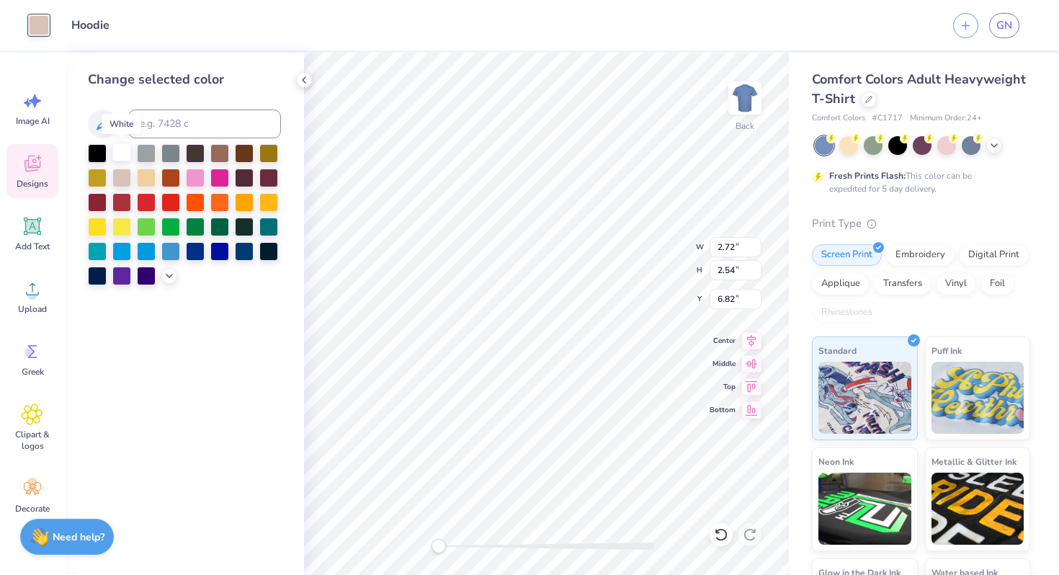
click at [126, 154] on div at bounding box center [121, 152] width 19 height 19
click at [99, 127] on icon at bounding box center [103, 123] width 12 height 12
click at [100, 182] on div at bounding box center [97, 176] width 19 height 19
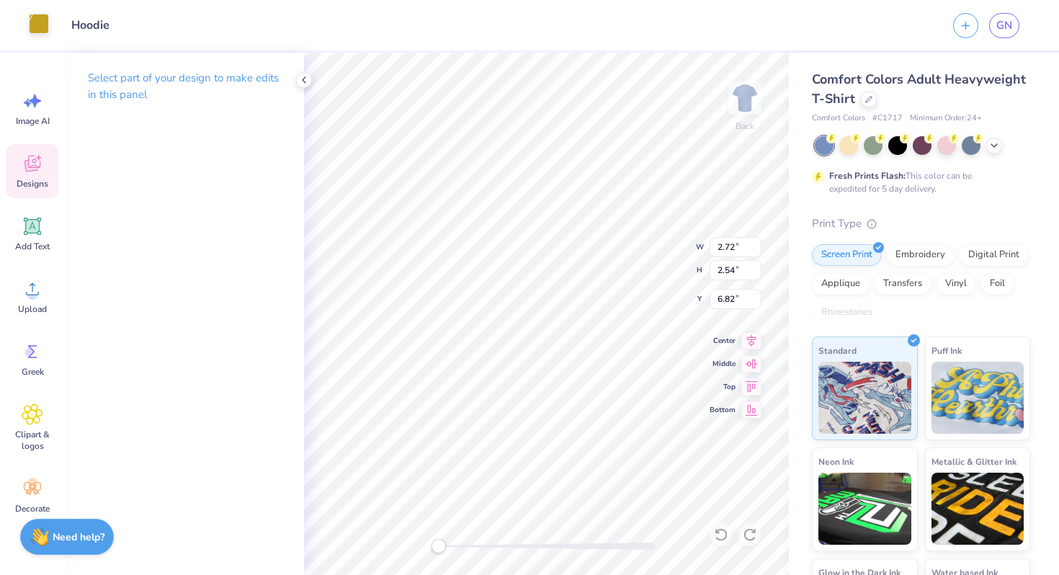
click at [42, 31] on div at bounding box center [39, 24] width 20 height 20
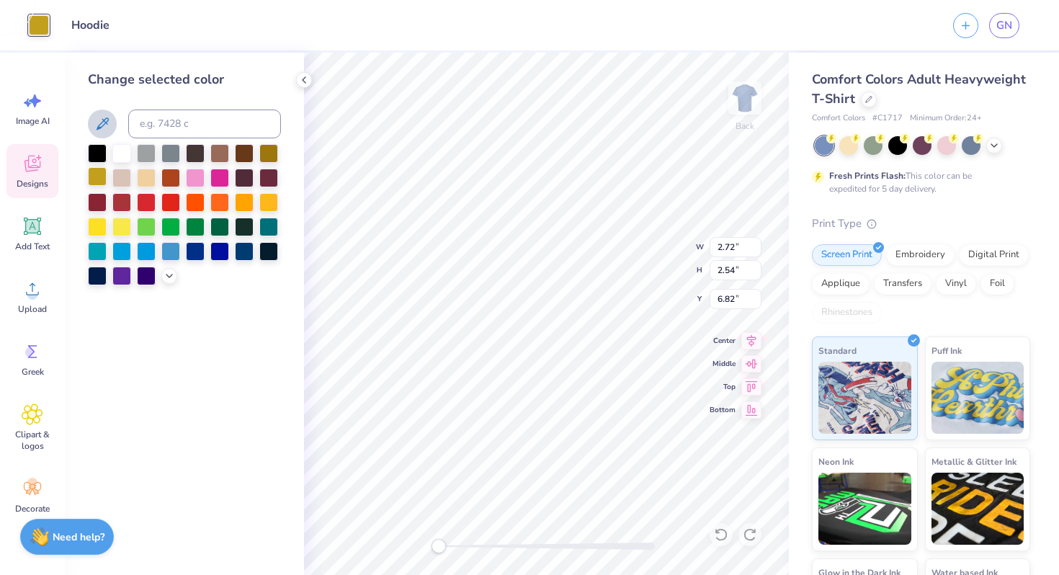
click at [98, 177] on div at bounding box center [97, 176] width 19 height 19
click at [99, 179] on div at bounding box center [97, 176] width 19 height 19
click at [97, 125] on icon at bounding box center [102, 123] width 17 height 17
click at [101, 176] on div at bounding box center [97, 176] width 19 height 19
click at [102, 128] on icon at bounding box center [102, 123] width 17 height 17
